Goal: Task Accomplishment & Management: Complete application form

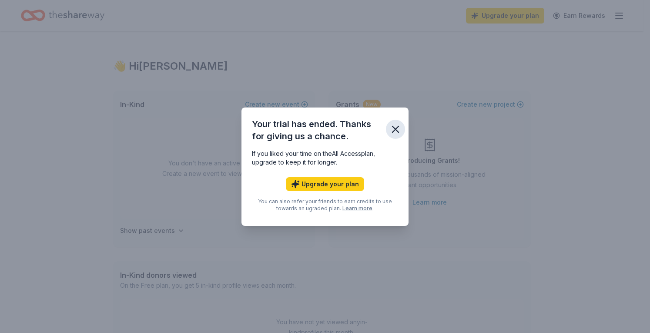
click at [404, 127] on button "button" at bounding box center [395, 129] width 19 height 19
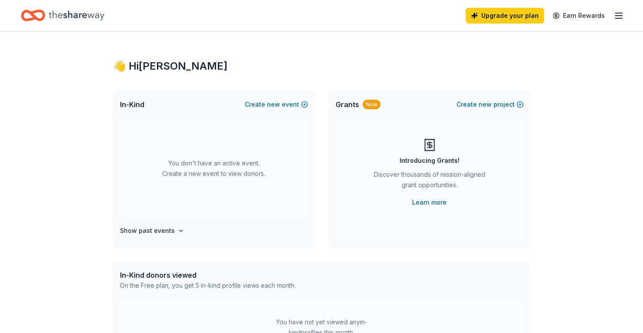
click at [86, 13] on icon "Home" at bounding box center [77, 16] width 56 height 18
click at [145, 57] on div "👋 Hi [PERSON_NAME] In-Kind Create new event You don't have an active event. Cre…" at bounding box center [321, 285] width 445 height 508
drag, startPoint x: 143, startPoint y: 60, endPoint x: 87, endPoint y: 8, distance: 75.7
click at [142, 60] on div "👋 Hi [PERSON_NAME]" at bounding box center [321, 66] width 417 height 14
click at [87, 8] on icon "Home" at bounding box center [77, 16] width 56 height 18
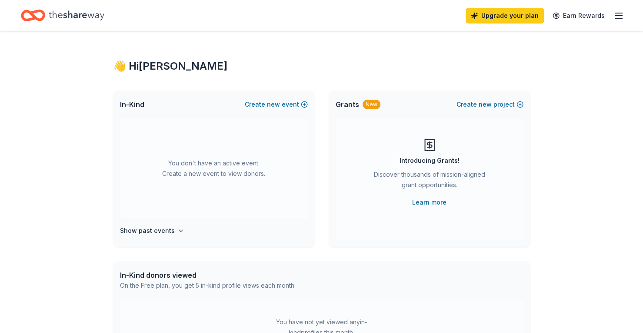
click at [86, 13] on icon "Home" at bounding box center [77, 15] width 56 height 10
click at [615, 17] on icon "button" at bounding box center [619, 15] width 10 height 10
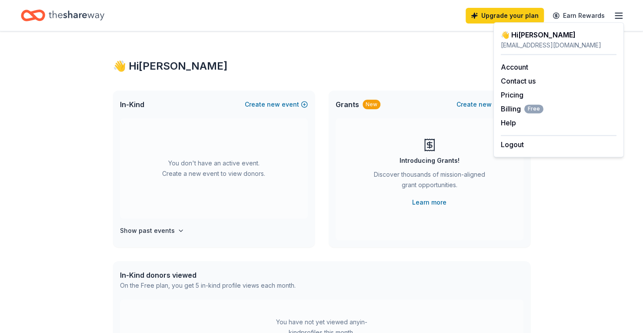
drag, startPoint x: 533, startPoint y: 187, endPoint x: 527, endPoint y: 185, distance: 6.8
click at [532, 187] on div "👋 Hi [PERSON_NAME] In-Kind Create new event You don't have an active event. Cre…" at bounding box center [321, 285] width 445 height 508
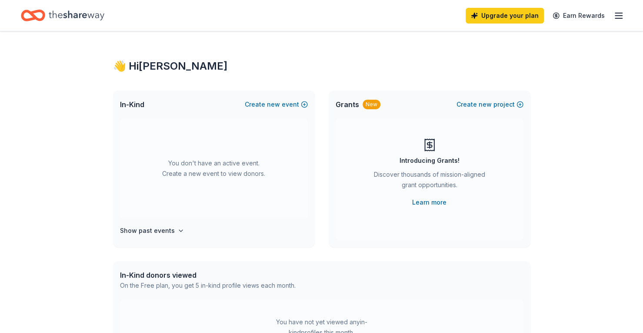
click at [278, 157] on div "You don't have an active event. Create a new event to view donors." at bounding box center [214, 168] width 188 height 100
click at [284, 116] on div "In-Kind Create new event" at bounding box center [214, 104] width 202 height 28
click at [280, 167] on div "You don't have an active event. Create a new event to view donors." at bounding box center [214, 168] width 188 height 100
click at [151, 230] on h4 "Show past events" at bounding box center [147, 230] width 55 height 10
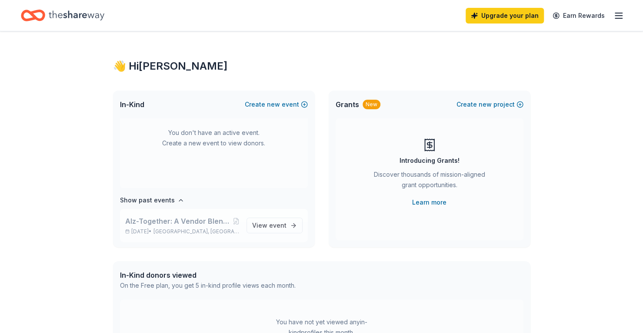
scroll to position [32, 0]
click at [272, 226] on span "event" at bounding box center [277, 223] width 17 height 7
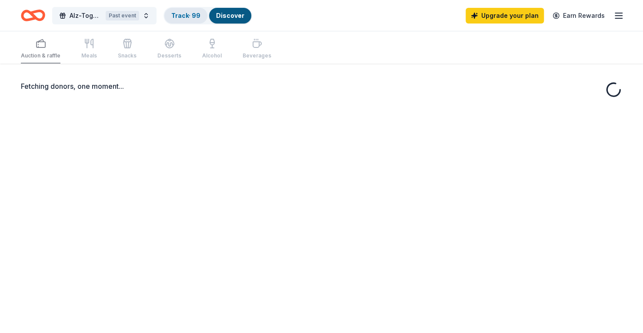
click at [189, 16] on link "Track · 99" at bounding box center [185, 15] width 29 height 7
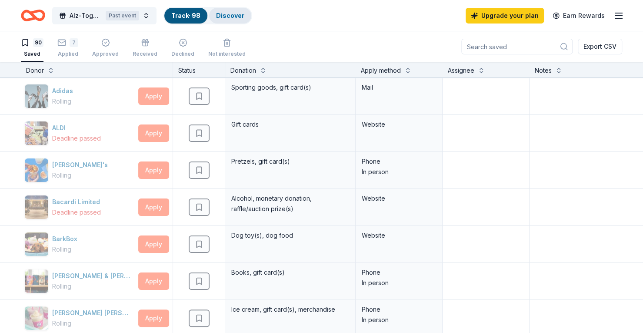
click at [229, 17] on link "Discover" at bounding box center [230, 15] width 28 height 7
click at [228, 13] on link "Discover" at bounding box center [230, 15] width 28 height 7
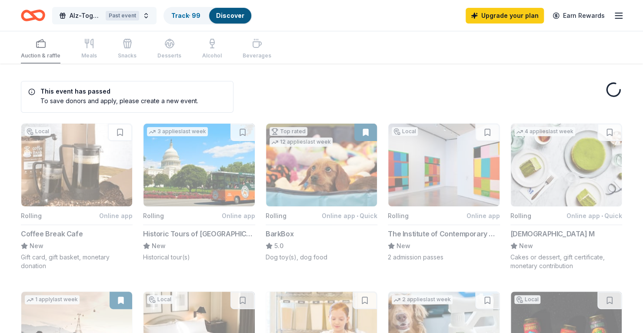
click at [135, 15] on div "Past event" at bounding box center [122, 16] width 33 height 10
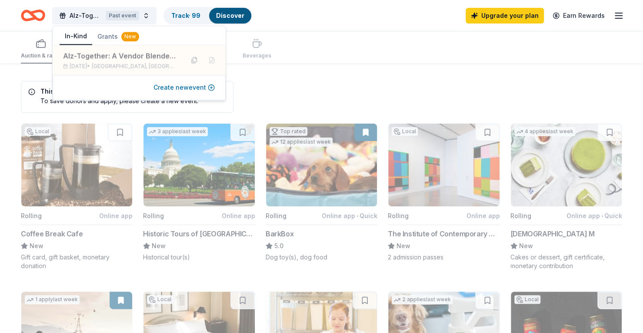
click at [208, 90] on button "Create new event" at bounding box center [183, 87] width 61 height 10
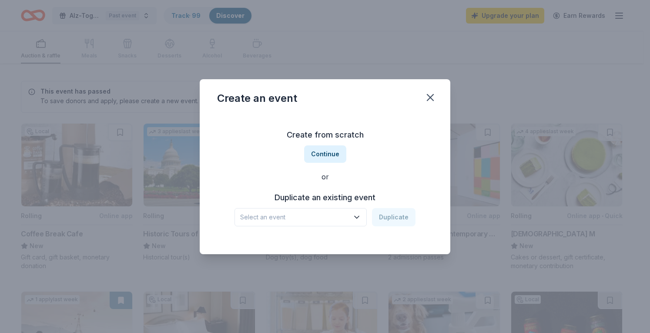
click at [355, 220] on icon "button" at bounding box center [356, 217] width 9 height 9
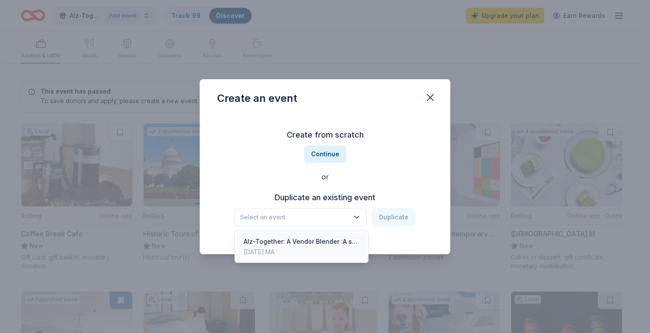
click at [320, 250] on div "[DATE] · MA" at bounding box center [301, 252] width 116 height 10
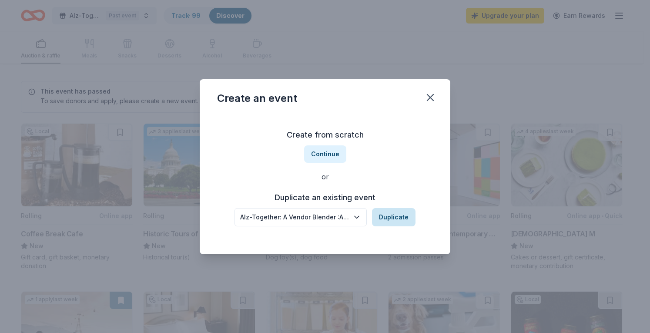
click at [393, 219] on button "Duplicate" at bounding box center [393, 217] width 43 height 18
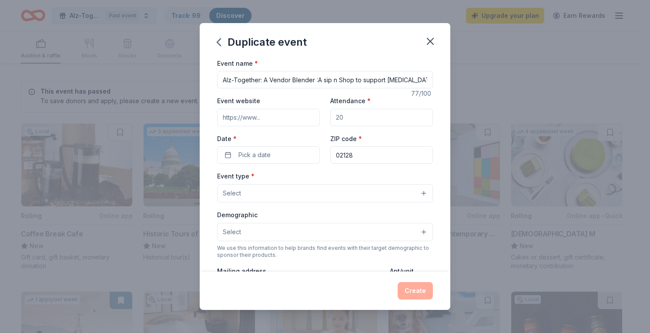
click at [357, 85] on input "Alz-Together: A Vendor Blender :A sip n Shop to support [MEDICAL_DATA] Awareness" at bounding box center [325, 79] width 216 height 17
click at [384, 77] on input "Alz-Together: A Vendor Blender :A sip n Shop to support [MEDICAL_DATA] Awareness" at bounding box center [325, 79] width 216 height 17
click at [230, 81] on input "Alz-Together: A Vendor Blender :A sip n Shop to support [MEDICAL_DATA] Awareness" at bounding box center [325, 79] width 216 height 17
drag, startPoint x: 300, startPoint y: 79, endPoint x: 275, endPoint y: 79, distance: 25.2
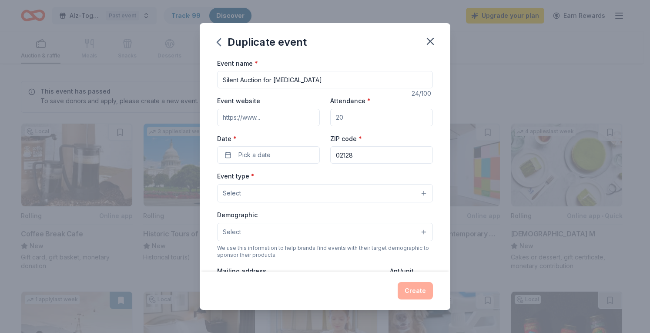
click at [275, 79] on input "Silent Auction for [MEDICAL_DATA]" at bounding box center [325, 79] width 216 height 17
click at [313, 82] on input "Silent Auction for Babies with Raspatory Diseases" at bounding box center [325, 79] width 216 height 17
click at [365, 77] on input "Silent Auction for Babies with Respatory Diseases" at bounding box center [325, 79] width 216 height 17
click at [335, 90] on div "Event name * Silent Auction for Babies with Respatory Diseases 49 /100 Event we…" at bounding box center [325, 259] width 216 height 402
drag, startPoint x: 338, startPoint y: 80, endPoint x: 308, endPoint y: 80, distance: 30.0
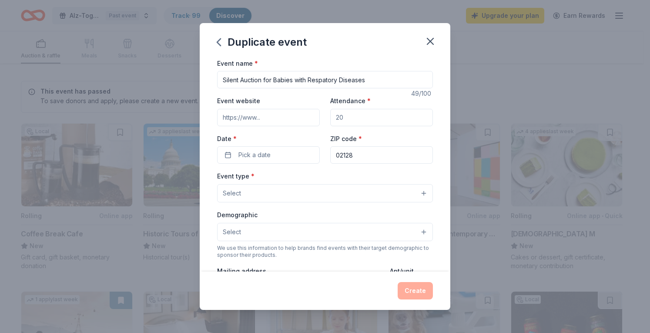
click at [308, 80] on input "Silent Auction for Babies with Respatory Diseases" at bounding box center [325, 79] width 216 height 17
drag, startPoint x: 336, startPoint y: 79, endPoint x: 308, endPoint y: 73, distance: 28.7
click at [308, 73] on input "Silent Auction for Babies with Respatory Diseases" at bounding box center [325, 79] width 216 height 17
paste input "ir"
drag, startPoint x: 369, startPoint y: 83, endPoint x: 344, endPoint y: 82, distance: 24.8
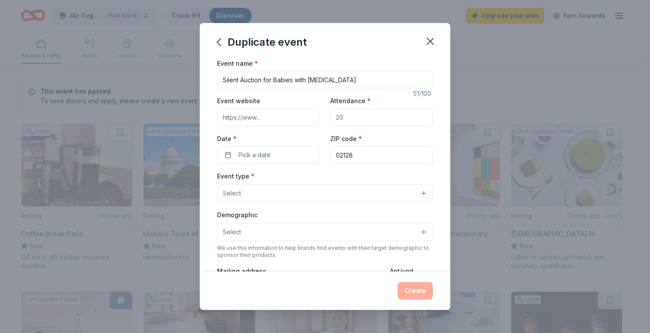
click at [344, 82] on input "Silent Auction for Babies with [MEDICAL_DATA]" at bounding box center [325, 79] width 216 height 17
click at [274, 76] on input "Silent Auction for Babies with Respiratory Illness" at bounding box center [325, 79] width 216 height 17
type input "Silent Auction for [MEDICAL_DATA] Babies with Respiratory Illness"
click at [278, 118] on input "Event website" at bounding box center [268, 117] width 103 height 17
click at [368, 114] on input "Attendance *" at bounding box center [381, 117] width 103 height 17
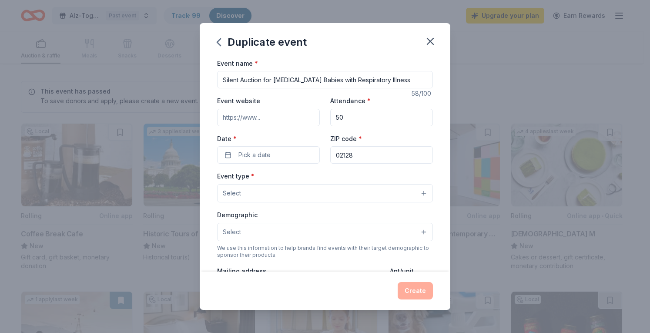
type input "50"
click at [310, 184] on button "Select" at bounding box center [325, 193] width 216 height 18
click at [290, 157] on div "Event name * Silent Auction for [MEDICAL_DATA] Babies with Respiratory Illness …" at bounding box center [325, 259] width 216 height 402
click at [290, 157] on button "Pick a date" at bounding box center [268, 154] width 103 height 17
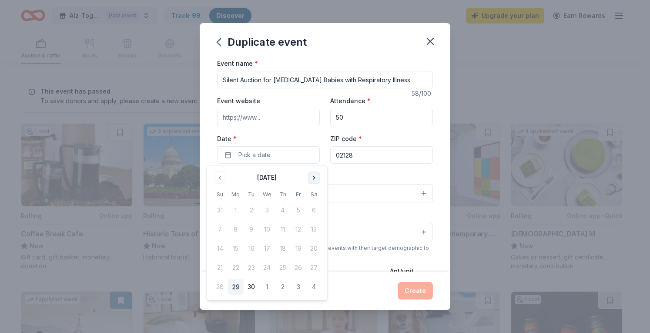
click at [316, 172] on button "Go to next month" at bounding box center [314, 177] width 12 height 12
click at [293, 268] on button "24" at bounding box center [298, 268] width 16 height 16
click at [309, 173] on button "Go to next month" at bounding box center [314, 177] width 12 height 12
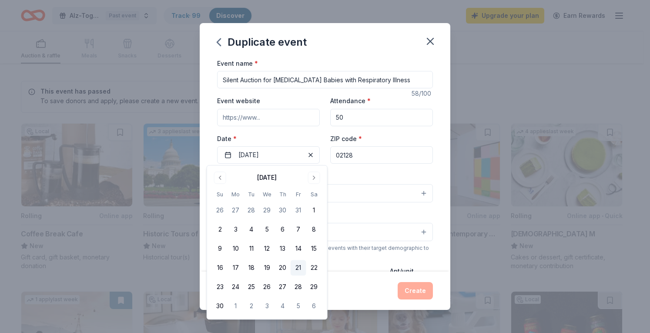
click at [299, 267] on button "21" at bounding box center [298, 268] width 16 height 16
click at [390, 283] on div "Create" at bounding box center [325, 290] width 216 height 17
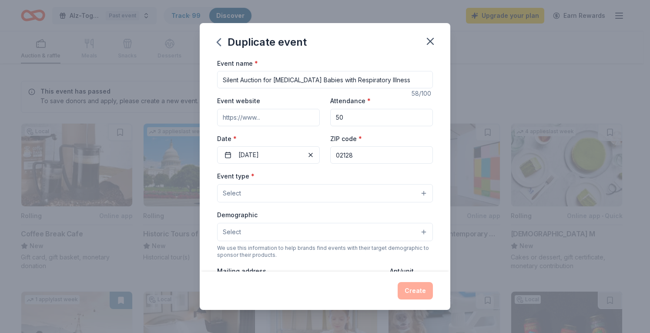
click at [291, 187] on button "Select" at bounding box center [325, 193] width 216 height 18
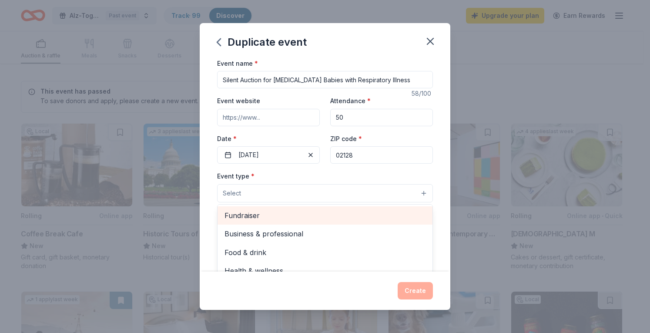
click at [291, 216] on span "Fundraiser" at bounding box center [324, 215] width 201 height 11
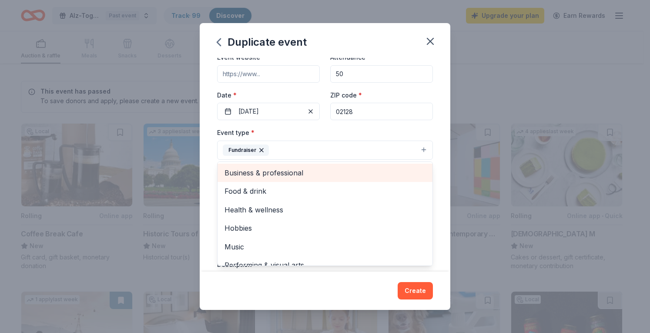
click at [319, 173] on span "Business & professional" at bounding box center [324, 172] width 201 height 11
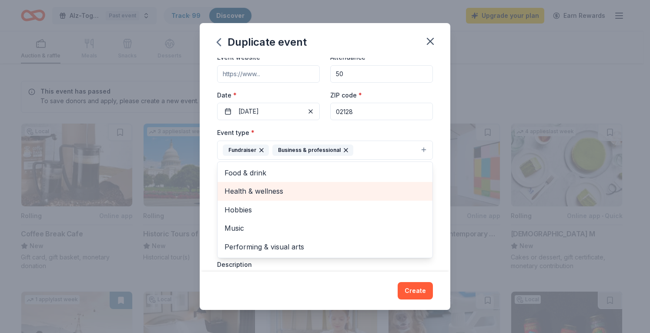
click at [314, 188] on span "Health & wellness" at bounding box center [324, 190] width 201 height 11
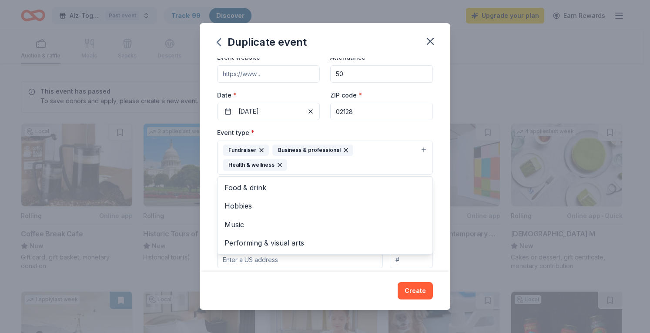
click at [427, 122] on div "Event name * Silent Auction for [MEDICAL_DATA] Babies with Respiratory Illness …" at bounding box center [325, 165] width 250 height 214
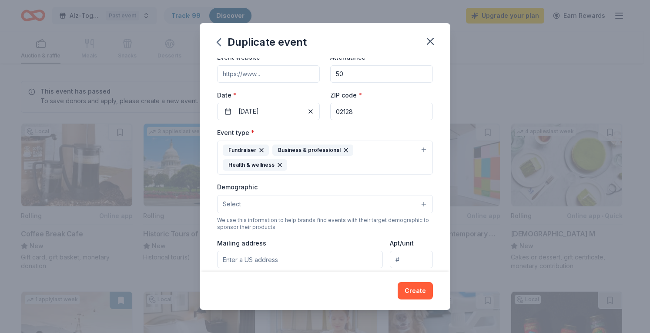
click at [278, 204] on button "Select" at bounding box center [325, 204] width 216 height 18
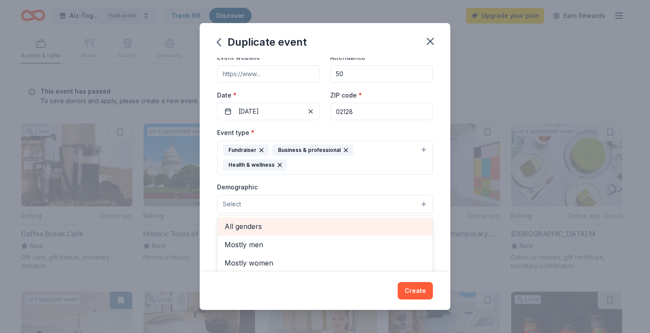
click at [269, 229] on span "All genders" at bounding box center [324, 225] width 201 height 11
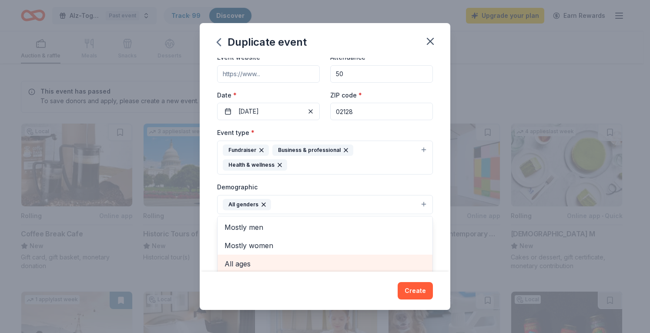
click at [355, 265] on span "All ages" at bounding box center [324, 263] width 201 height 11
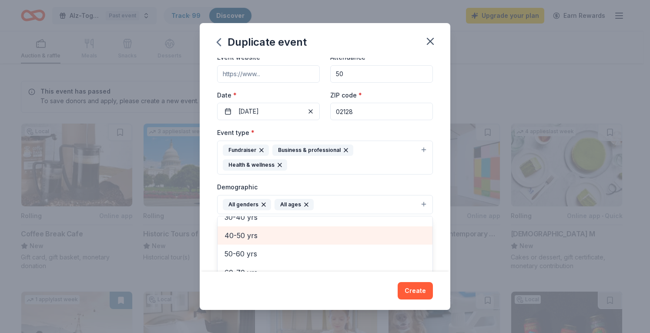
scroll to position [59, 0]
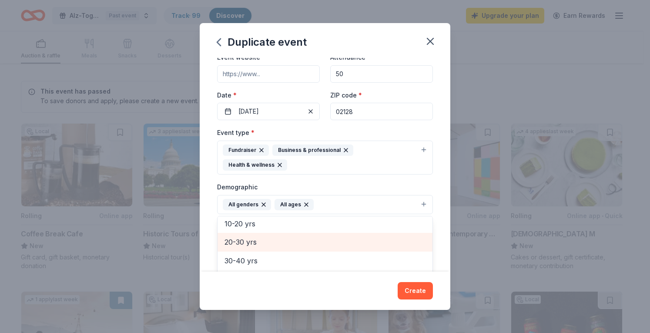
click at [326, 245] on span "20-30 yrs" at bounding box center [324, 241] width 201 height 11
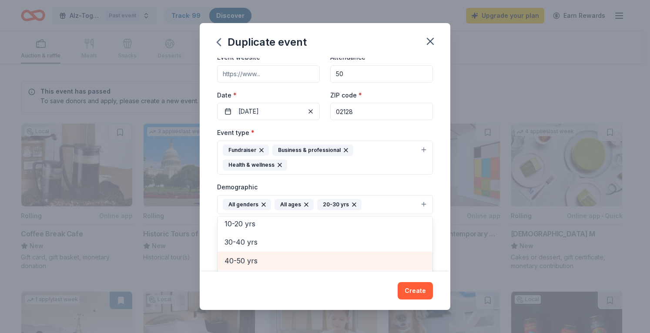
click at [317, 255] on span "40-50 yrs" at bounding box center [324, 260] width 201 height 11
click at [317, 255] on span "50-60 yrs" at bounding box center [324, 260] width 201 height 11
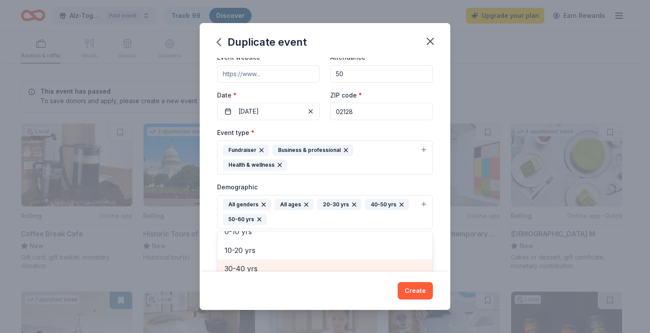
click at [313, 263] on span "30-40 yrs" at bounding box center [324, 268] width 201 height 11
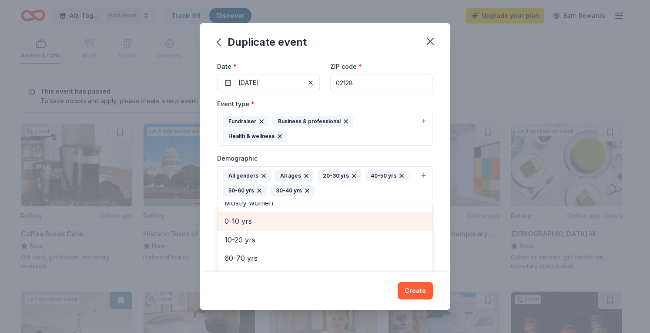
scroll to position [90, 0]
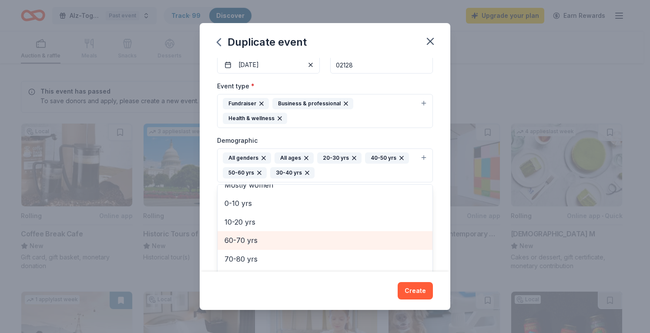
click at [300, 238] on span "60-70 yrs" at bounding box center [324, 239] width 201 height 11
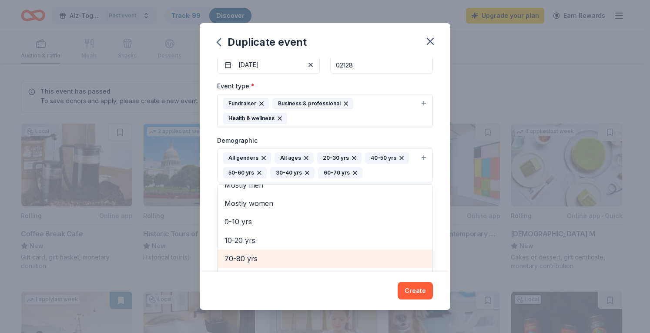
click at [297, 254] on span "70-80 yrs" at bounding box center [324, 258] width 201 height 11
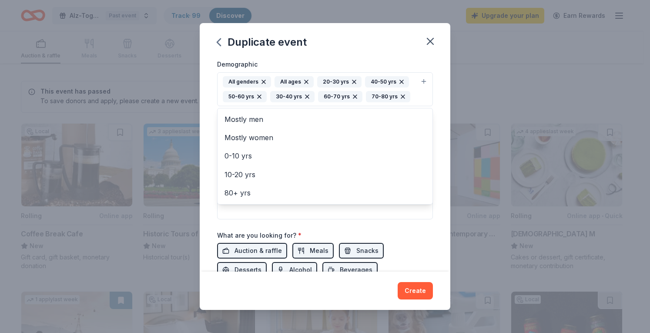
scroll to position [220, 0]
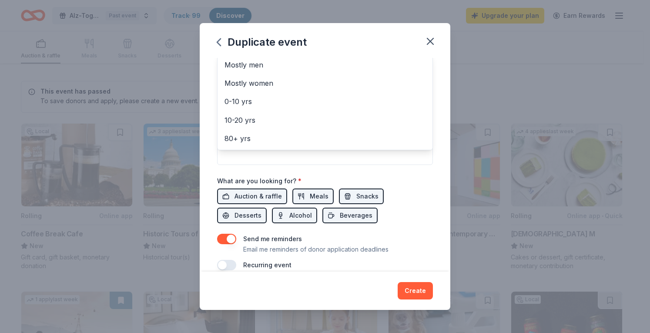
click at [381, 171] on div "Event name * Silent Auction for [MEDICAL_DATA] Babies with Respiratory Illness …" at bounding box center [325, 53] width 216 height 433
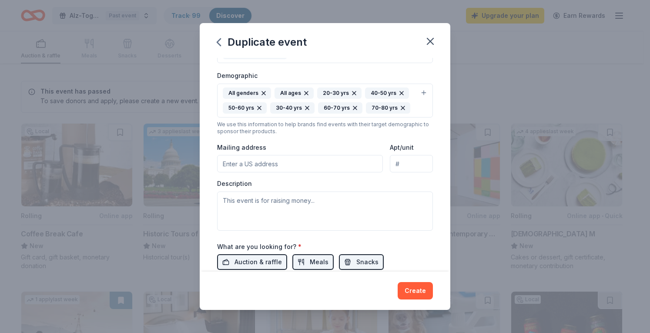
scroll to position [175, 0]
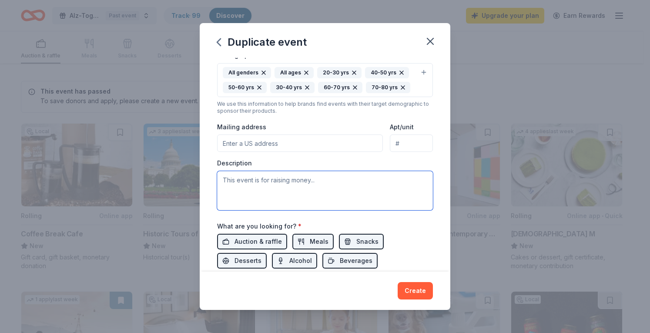
click at [293, 188] on textarea at bounding box center [325, 190] width 216 height 39
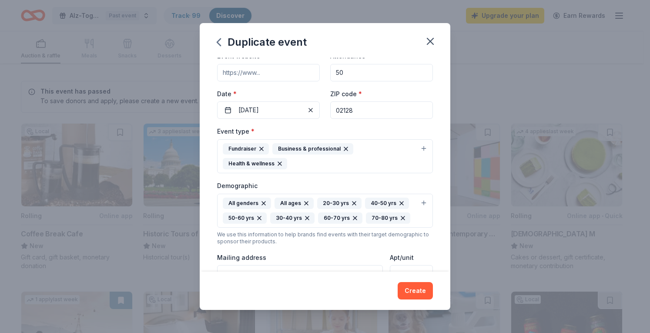
scroll to position [0, 0]
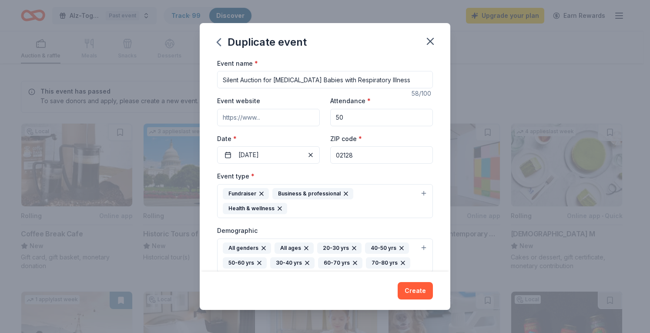
click at [297, 74] on input "Silent Auction for [MEDICAL_DATA] Babies with Respiratory Illness" at bounding box center [325, 79] width 216 height 17
drag, startPoint x: 426, startPoint y: 80, endPoint x: 263, endPoint y: 82, distance: 163.1
click at [263, 82] on input "Silent Auction for [MEDICAL_DATA] Babies with Respiratory Illness" at bounding box center [325, 79] width 216 height 17
click at [223, 75] on input "Silent Auction]" at bounding box center [325, 79] width 216 height 17
click at [327, 79] on input "Breathing for Babies Silent Auction]" at bounding box center [325, 79] width 216 height 17
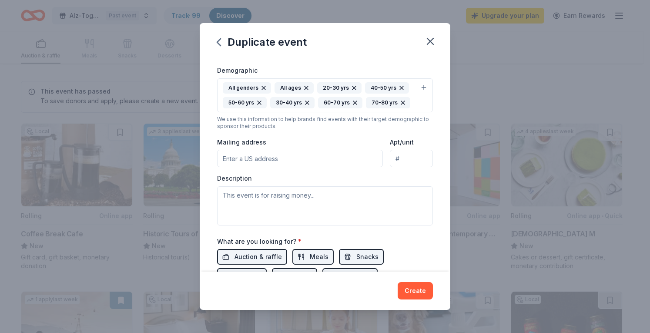
scroll to position [174, 0]
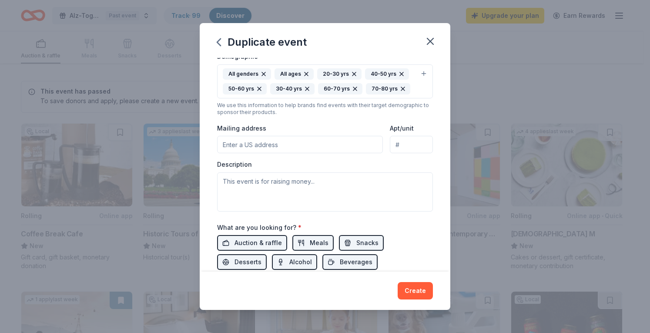
type input "Breathing for Babies Silent Auction"
click at [279, 181] on textarea at bounding box center [325, 191] width 216 height 39
paste textarea "Every year, over 2.3 million newborns and infants die before 28 days of life, w…"
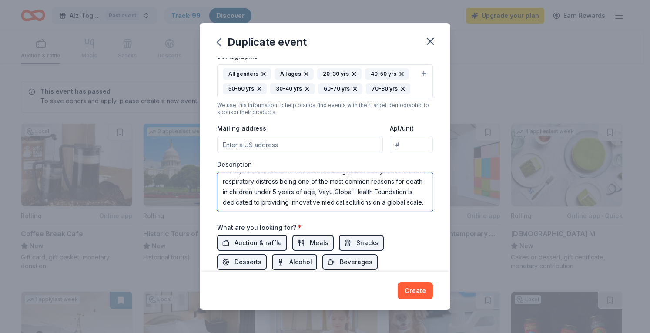
scroll to position [217, 0]
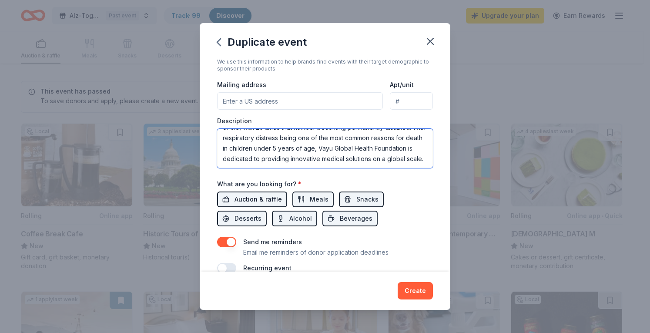
type textarea "Every year, over 2.3 million newborns and infants die before 28 days of life, w…"
click at [266, 197] on span "Auction & raffle" at bounding box center [257, 199] width 47 height 10
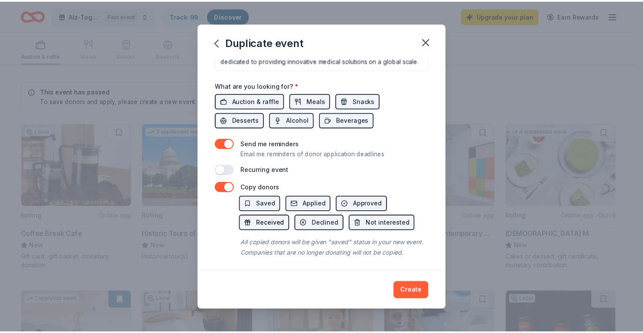
scroll to position [325, 0]
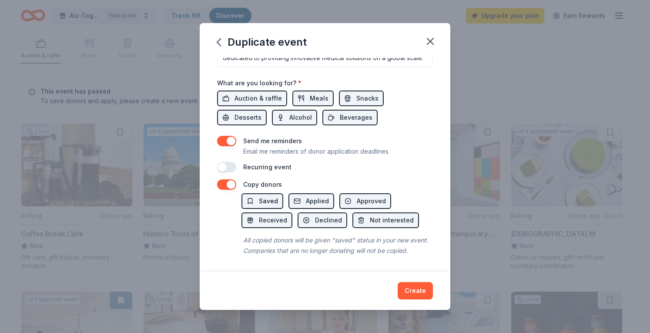
click at [252, 193] on button "Saved" at bounding box center [262, 201] width 42 height 16
click at [261, 196] on span "Saved" at bounding box center [268, 201] width 19 height 10
click at [414, 283] on button "Create" at bounding box center [414, 290] width 35 height 17
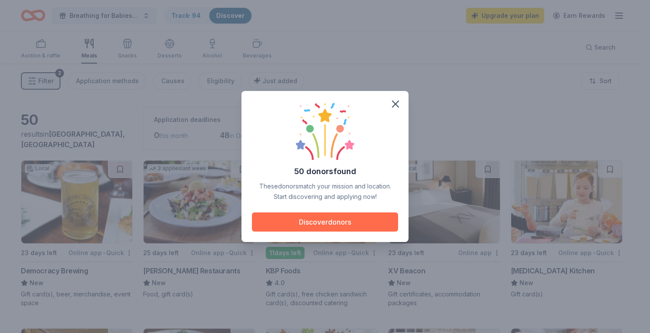
click at [317, 219] on button "Discover donors" at bounding box center [325, 221] width 146 height 19
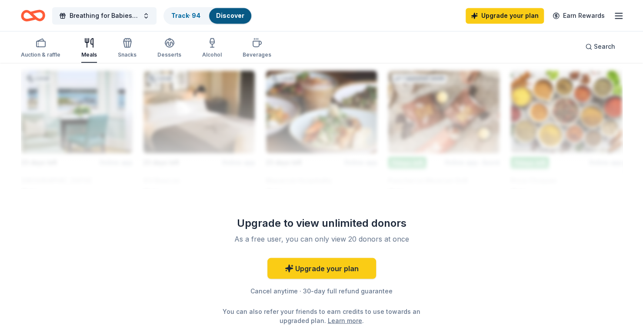
scroll to position [826, 0]
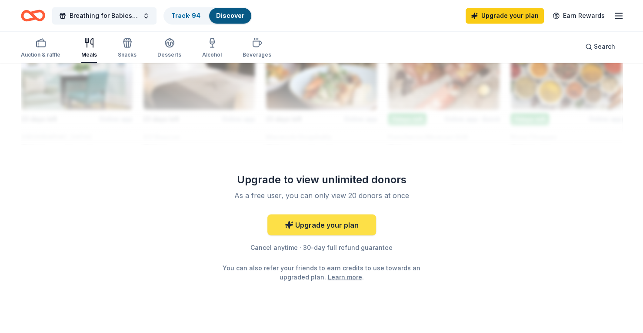
click at [359, 227] on link "Upgrade your plan" at bounding box center [321, 224] width 109 height 21
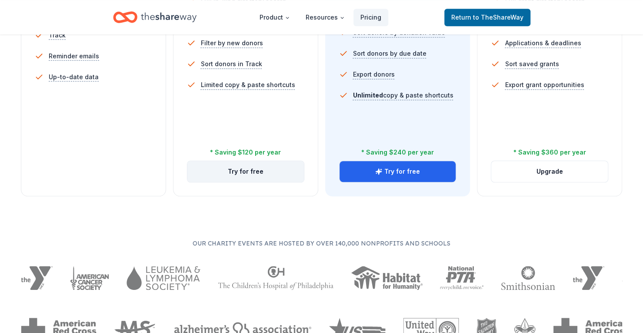
scroll to position [348, 0]
click at [255, 173] on button "Try for free" at bounding box center [245, 170] width 117 height 21
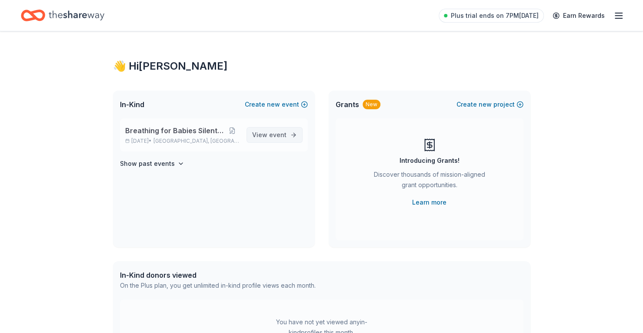
click at [288, 133] on link "View event" at bounding box center [275, 135] width 56 height 16
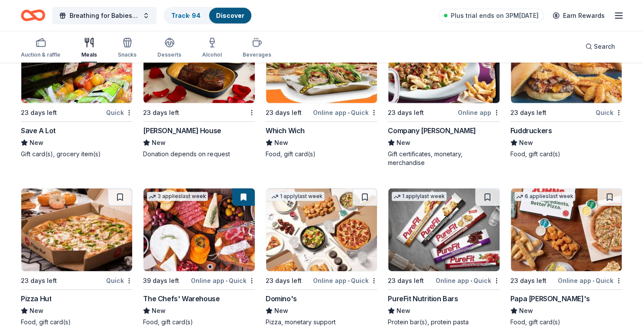
scroll to position [1100, 0]
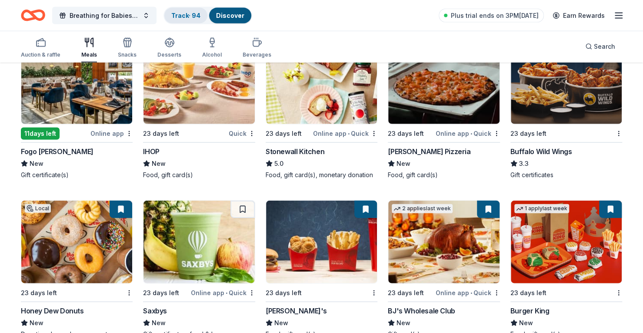
click at [196, 22] on div "Track · 94" at bounding box center [185, 16] width 43 height 16
click at [183, 15] on link "Track · 94" at bounding box center [185, 15] width 29 height 7
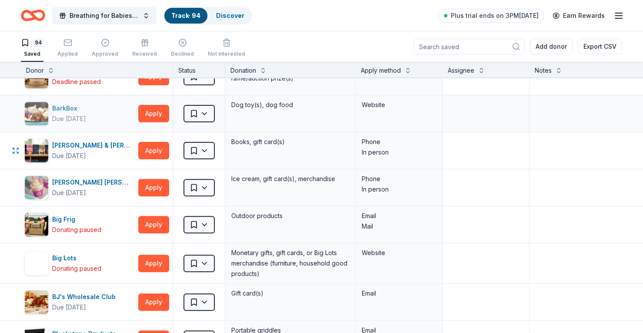
scroll to position [174, 0]
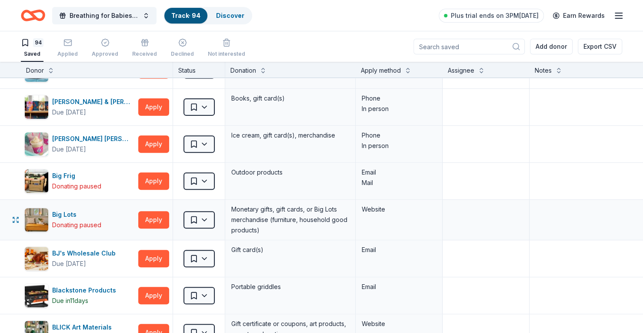
click at [320, 216] on div "Monetary gifts, gift cards, or Big Lots merchandise (furniture, household good …" at bounding box center [290, 219] width 120 height 33
click at [209, 217] on html "Breathing for Babies Silent Auction Track · 94 Discover Plus trial ends on 3PM,…" at bounding box center [321, 166] width 643 height 333
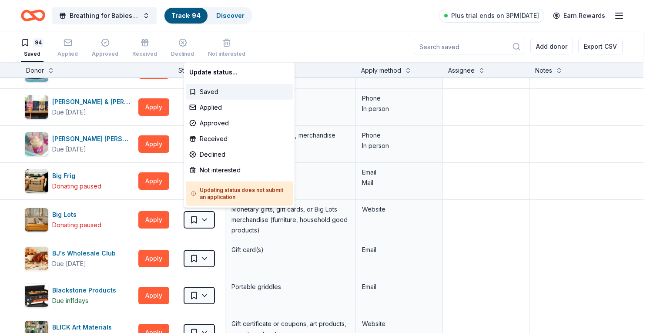
drag, startPoint x: 217, startPoint y: 152, endPoint x: 457, endPoint y: 186, distance: 242.4
click at [457, 186] on html "Breathing for Babies Silent Auction Track · 94 Discover Plus trial ends on 3PM,…" at bounding box center [325, 166] width 650 height 333
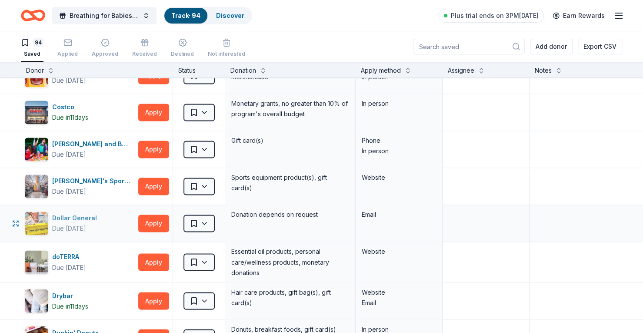
scroll to position [739, 0]
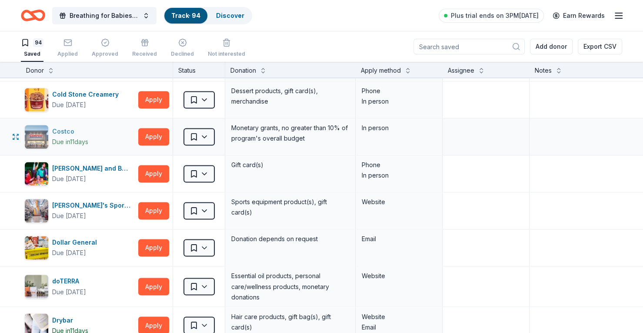
click at [80, 132] on div "Costco" at bounding box center [70, 131] width 36 height 10
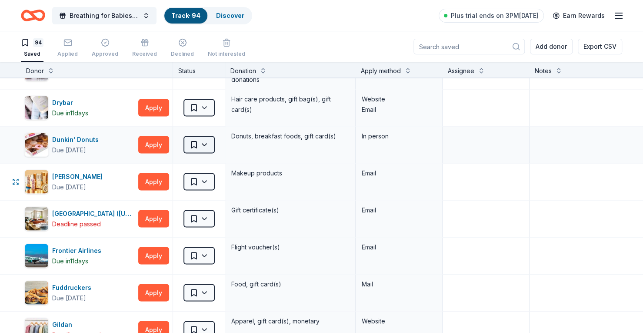
scroll to position [1000, 0]
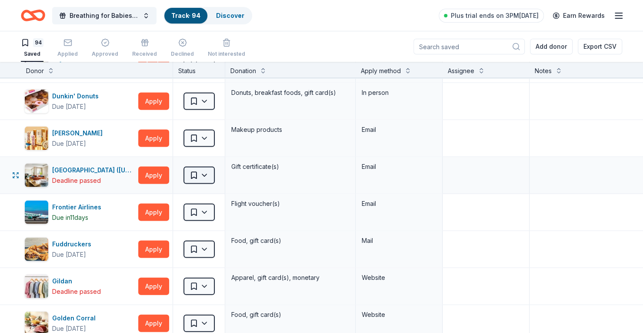
click at [201, 177] on body "Breathing for Babies Silent Auction Track · 94 Discover Plus trial ends on 3PM,…" at bounding box center [321, 166] width 643 height 333
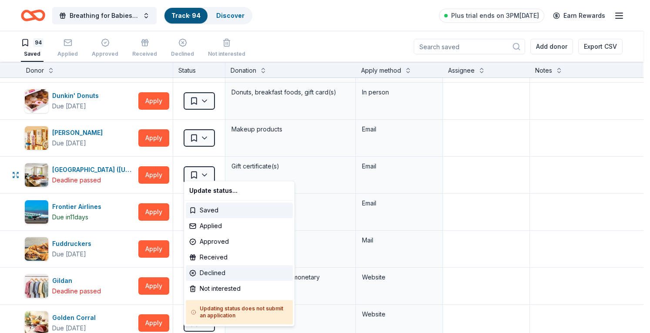
click at [228, 273] on div "Declined" at bounding box center [239, 273] width 107 height 16
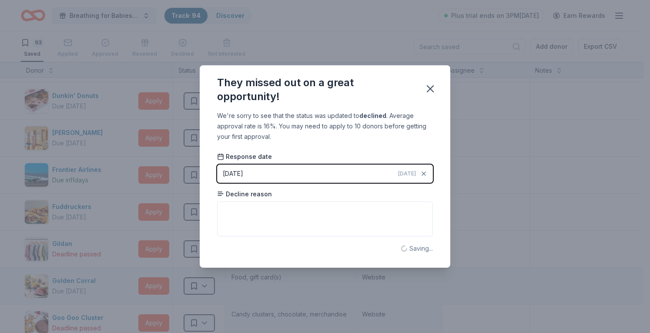
click at [208, 275] on div "They missed out on a great opportunity! We're sorry to see that the status was …" at bounding box center [325, 166] width 650 height 333
click at [432, 89] on icon "button" at bounding box center [430, 89] width 12 height 12
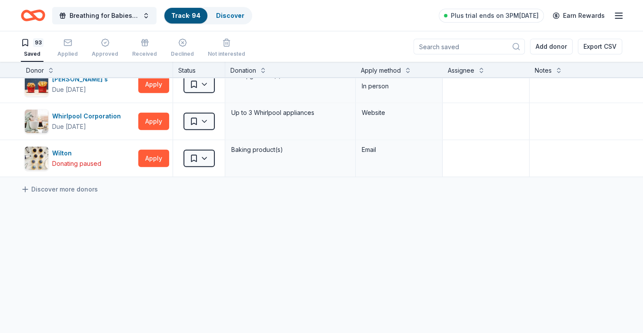
scroll to position [3269, 0]
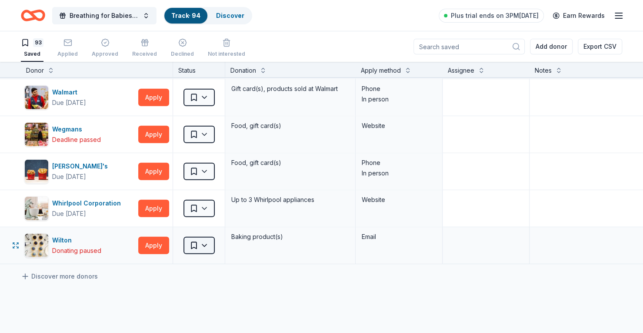
click at [198, 230] on html "Breathing for Babies Silent Auction Track · 94 Discover Plus trial ends on 3PM,…" at bounding box center [321, 166] width 643 height 333
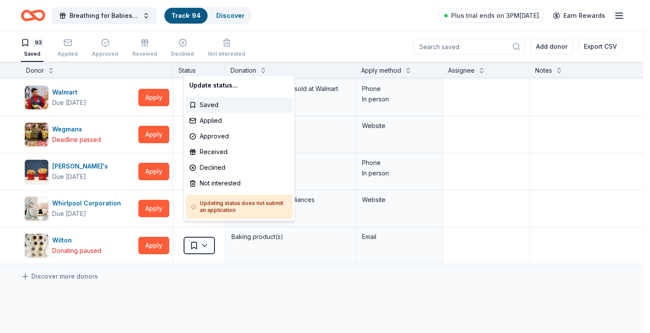
click at [275, 251] on html "Breathing for Babies Silent Auction Track · 94 Discover Plus trial ends on 3PM,…" at bounding box center [325, 166] width 650 height 333
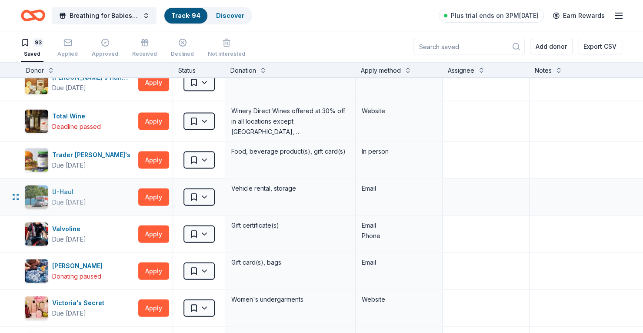
scroll to position [3008, 0]
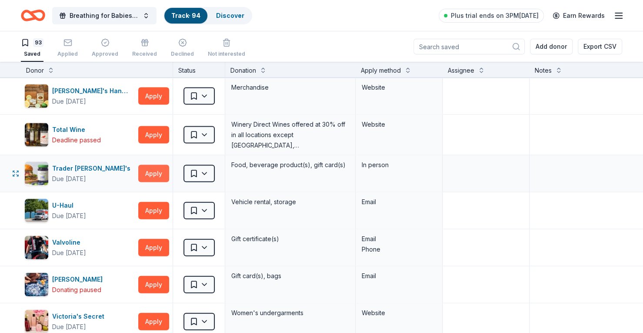
click at [143, 165] on button "Apply" at bounding box center [153, 173] width 31 height 17
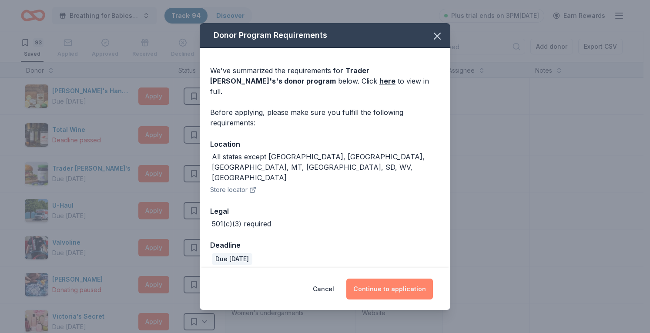
click at [398, 278] on button "Continue to application" at bounding box center [389, 288] width 87 height 21
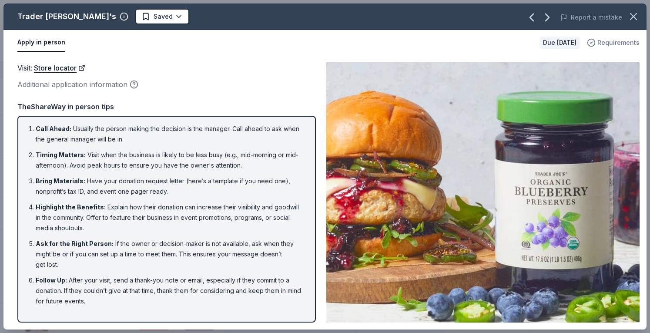
click at [624, 40] on span "Requirements" at bounding box center [618, 42] width 42 height 10
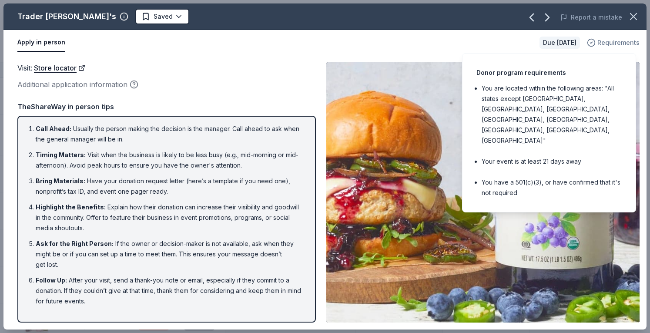
click at [624, 40] on span "Requirements" at bounding box center [618, 42] width 42 height 10
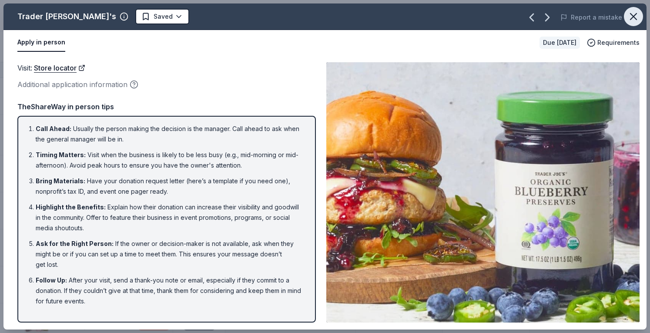
click at [633, 16] on icon "button" at bounding box center [633, 16] width 6 height 6
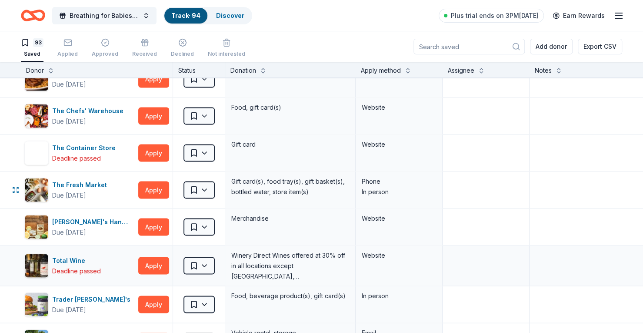
scroll to position [2834, 0]
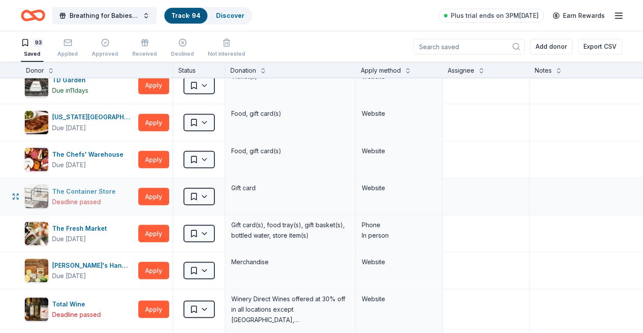
click at [102, 196] on div "Deadline passed" at bounding box center [85, 201] width 67 height 10
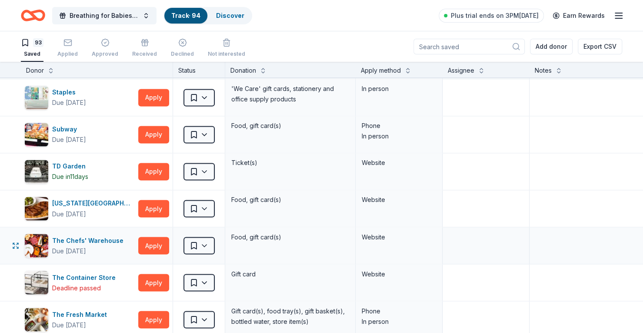
scroll to position [2747, 0]
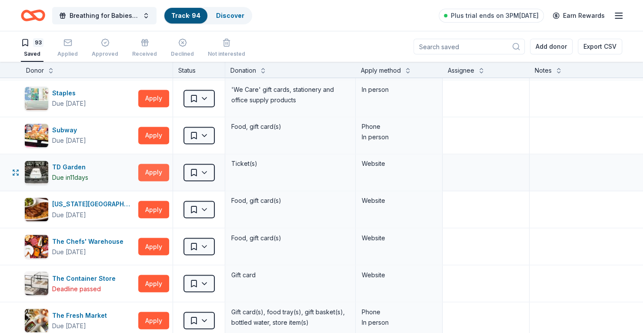
click at [154, 163] on button "Apply" at bounding box center [153, 171] width 31 height 17
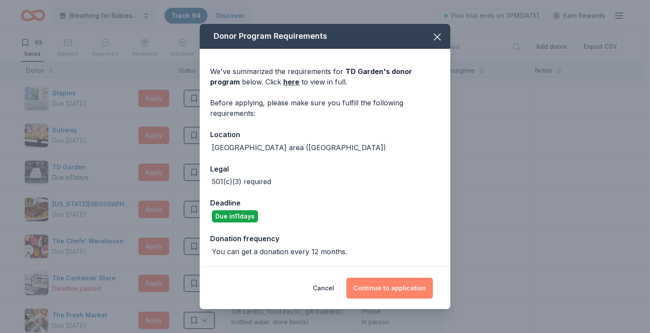
click at [403, 297] on button "Continue to application" at bounding box center [389, 287] width 87 height 21
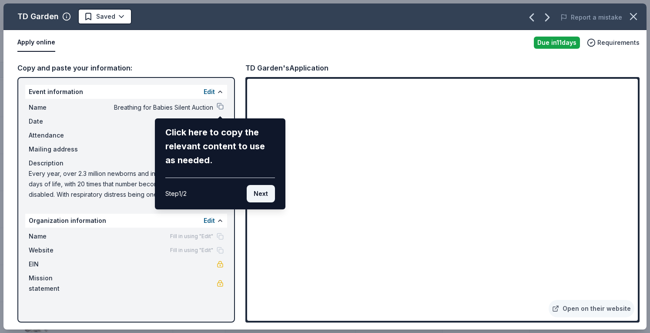
click at [258, 196] on button "Next" at bounding box center [261, 193] width 28 height 17
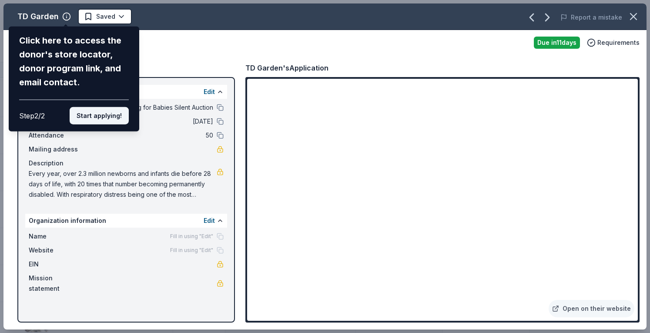
click at [89, 113] on button "Start applying!" at bounding box center [99, 115] width 59 height 17
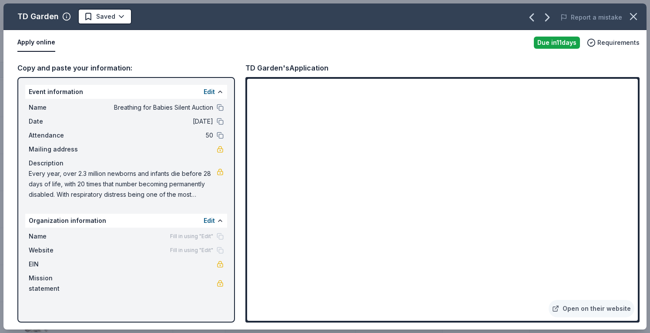
click at [323, 171] on div "TD Garden Saved Report a mistake Apply online Due in 11 days Requirements Copy …" at bounding box center [324, 166] width 643 height 326
click at [322, 167] on div "TD Garden Saved Report a mistake Apply online Due in 11 days Requirements Copy …" at bounding box center [324, 166] width 643 height 326
drag, startPoint x: 357, startPoint y: 183, endPoint x: 357, endPoint y: 169, distance: 13.5
click at [358, 182] on div "TD Garden Saved Report a mistake Apply online Due in 11 days Requirements Copy …" at bounding box center [324, 166] width 643 height 326
click at [357, 169] on div "TD Garden Saved Report a mistake Apply online Due in 11 days Requirements Copy …" at bounding box center [324, 166] width 643 height 326
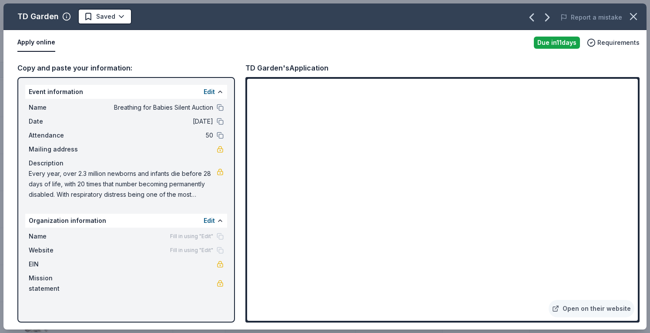
click at [357, 169] on div "TD Garden Saved Report a mistake Apply online Due in 11 days Requirements Copy …" at bounding box center [324, 166] width 643 height 326
click at [85, 106] on div "TD Garden Saved Report a mistake Apply online Due in 11 days Requirements Copy …" at bounding box center [324, 166] width 643 height 326
click at [313, 285] on div "TD Garden Saved Report a mistake Apply online Due in 11 days Requirements Copy …" at bounding box center [324, 166] width 643 height 326
click at [629, 22] on icon "button" at bounding box center [633, 16] width 12 height 12
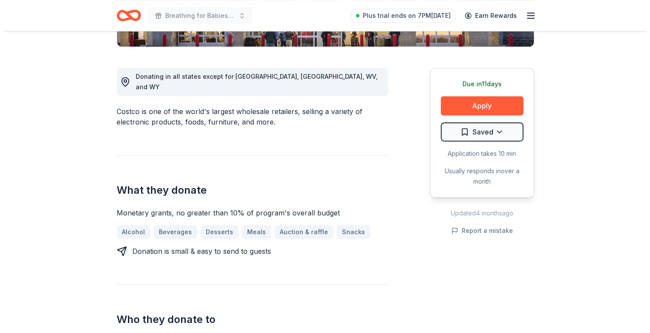
scroll to position [261, 0]
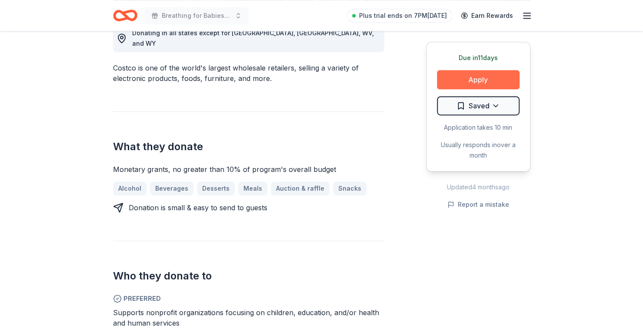
click at [482, 82] on button "Apply" at bounding box center [478, 79] width 83 height 19
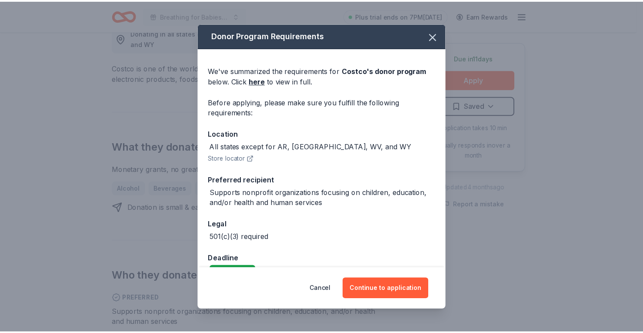
scroll to position [20, 0]
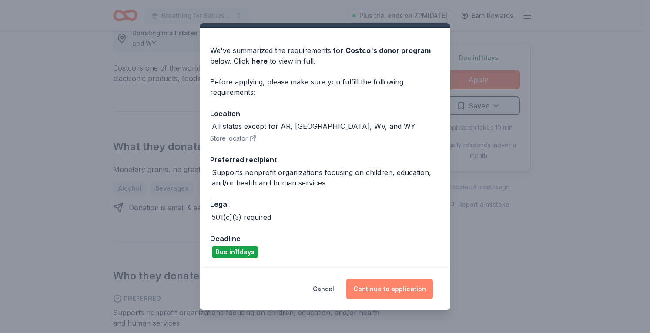
click at [377, 289] on button "Continue to application" at bounding box center [389, 288] width 87 height 21
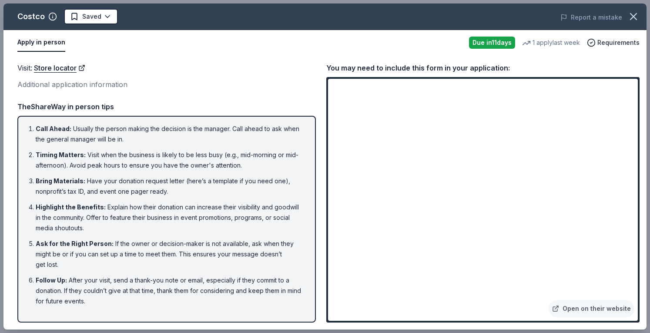
drag, startPoint x: 38, startPoint y: 46, endPoint x: 192, endPoint y: 105, distance: 164.6
click at [175, 105] on div "Costco Saved Report a mistake Apply in person Due in 11 days 1 apply last week …" at bounding box center [324, 166] width 643 height 326
click at [634, 15] on icon "button" at bounding box center [633, 16] width 6 height 6
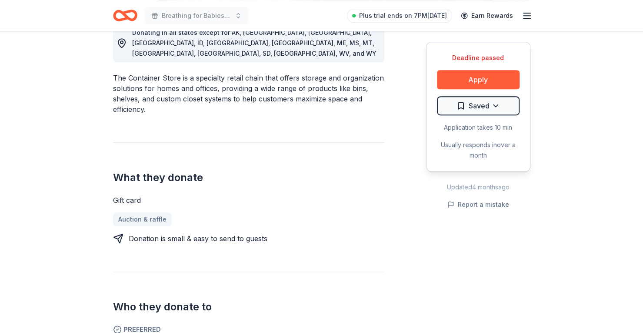
scroll to position [261, 0]
click at [510, 86] on button "Apply" at bounding box center [478, 79] width 83 height 19
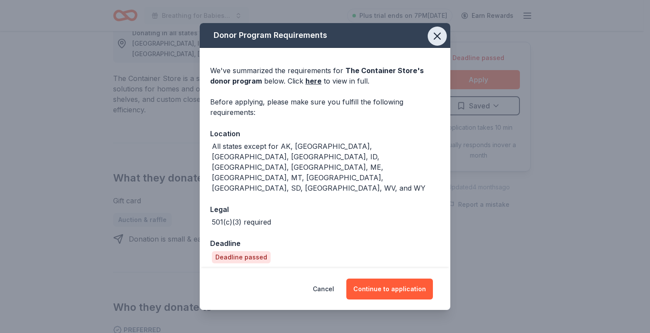
click at [437, 42] on icon "button" at bounding box center [437, 36] width 12 height 12
